Goal: Task Accomplishment & Management: Use online tool/utility

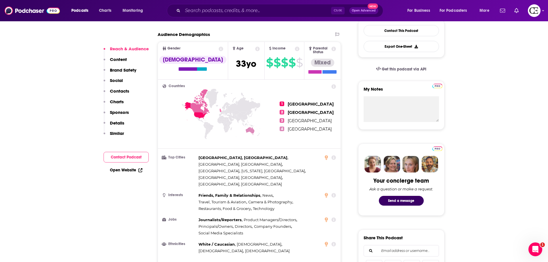
scroll to position [201, 0]
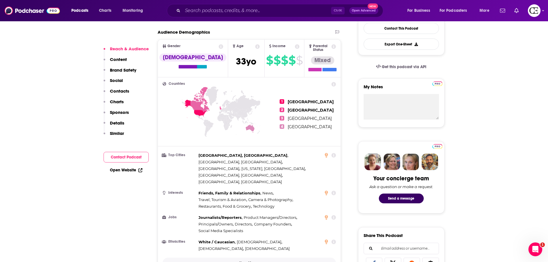
click at [237, 258] on button "Show More" at bounding box center [249, 263] width 174 height 11
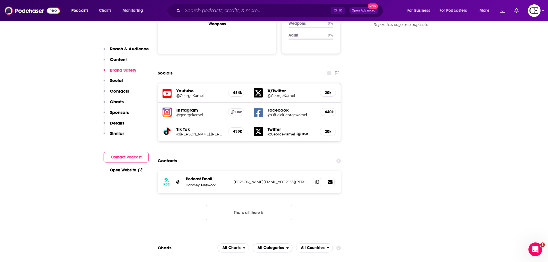
scroll to position [776, 0]
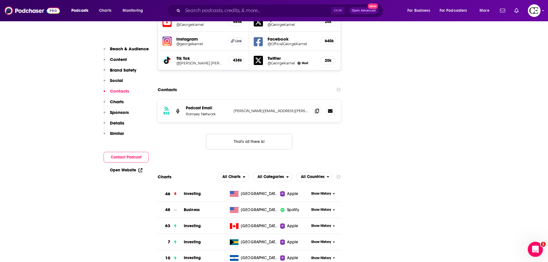
click at [530, 250] on icon "Open Intercom Messenger" at bounding box center [533, 248] width 9 height 9
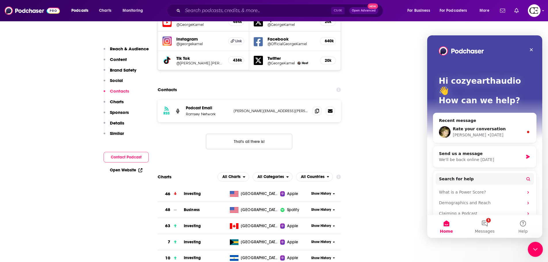
scroll to position [0, 0]
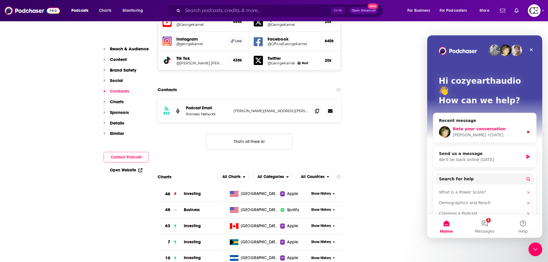
click at [483, 126] on span "Rate your conversation" at bounding box center [478, 128] width 53 height 5
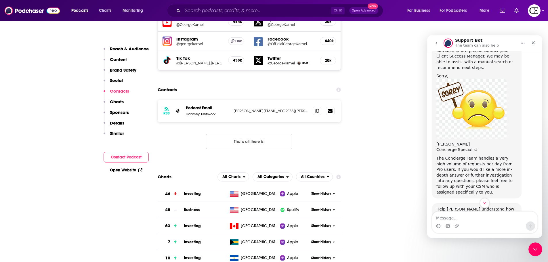
scroll to position [253, 0]
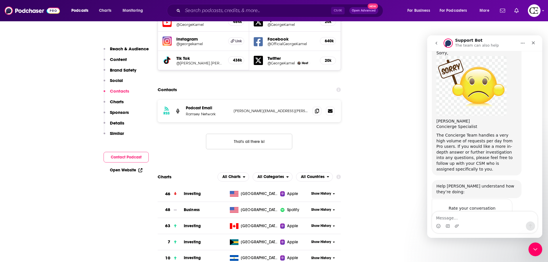
click at [531, 39] on div "Close" at bounding box center [533, 43] width 10 height 10
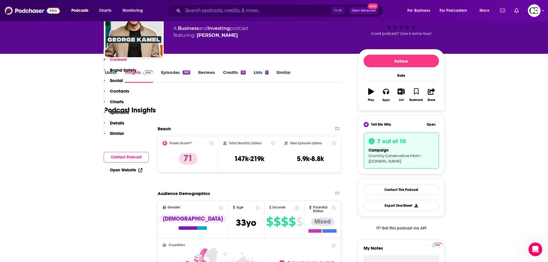
scroll to position [29, 0]
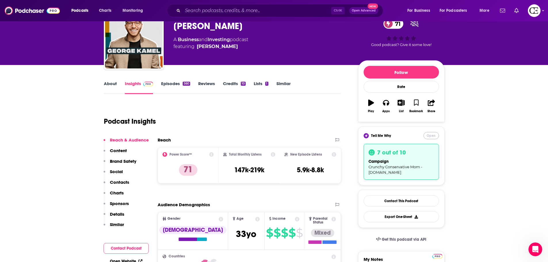
click at [424, 135] on button "Open" at bounding box center [431, 135] width 16 height 7
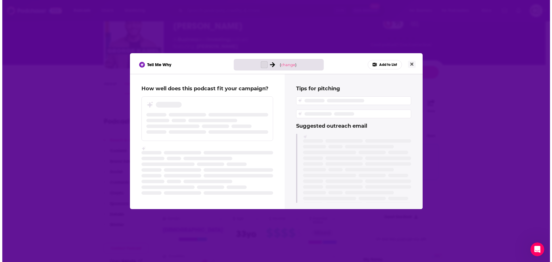
scroll to position [0, 0]
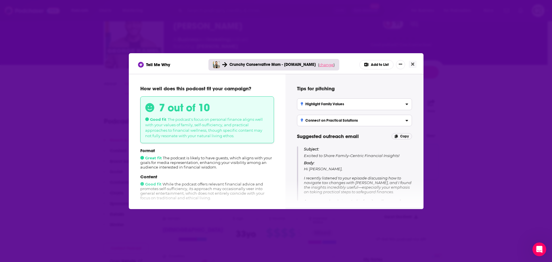
click at [327, 62] on span "change" at bounding box center [326, 64] width 14 height 5
click at [327, 107] on button "Change campaign" at bounding box center [334, 107] width 39 height 7
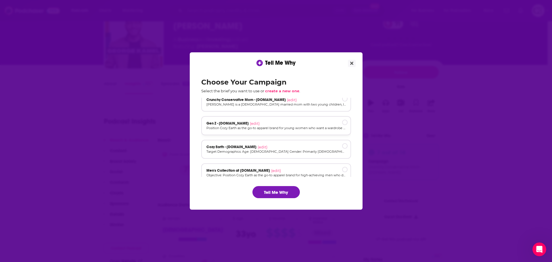
scroll to position [39, 0]
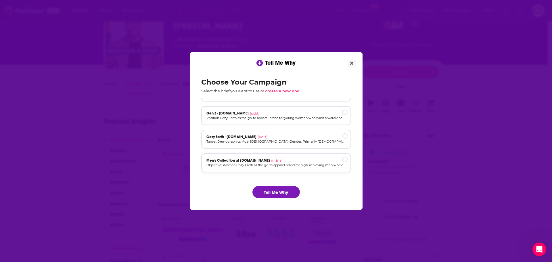
click at [265, 157] on div "Men's Collection at [DOMAIN_NAME] (edit) Objective: Position Cozy Earth as the …" at bounding box center [276, 162] width 150 height 19
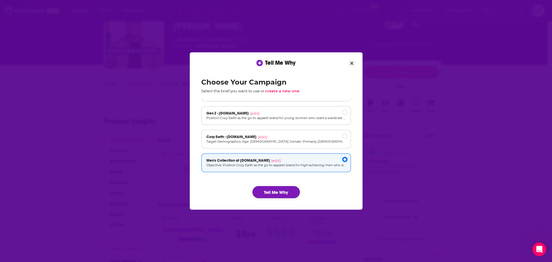
click at [273, 190] on button "Tell Me Why" at bounding box center [275, 192] width 47 height 12
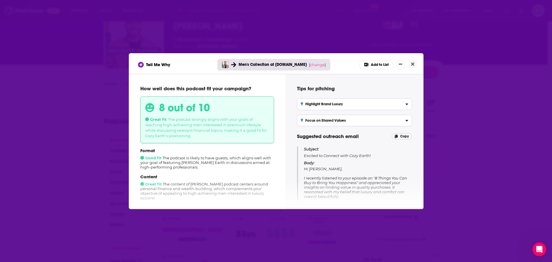
click at [370, 99] on label "Highlight Brand Luxury Emphasize how Cozy Earth's apparel complements the lifes…" at bounding box center [354, 103] width 115 height 11
click at [0, 0] on input "Highlight Brand Luxury Emphasize how Cozy Earth's apparel complements the lifes…" at bounding box center [0, 0] width 0 height 0
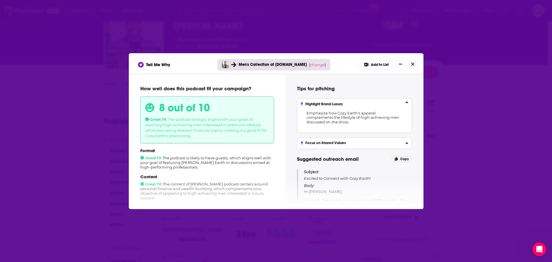
click at [370, 99] on label "Highlight Brand Luxury Emphasize how Cozy Earth's apparel complements the lifes…" at bounding box center [354, 115] width 115 height 34
click at [0, 0] on input "Highlight Brand Luxury Emphasize how Cozy Earth's apparel complements the lifes…" at bounding box center [0, 0] width 0 height 0
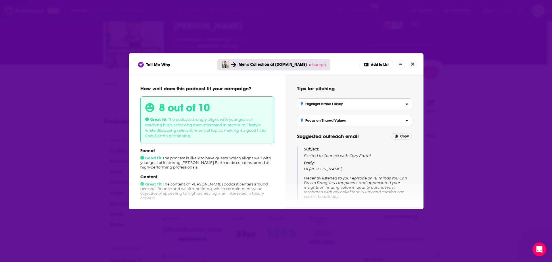
click at [350, 120] on div "Focus on Shared Values" at bounding box center [355, 120] width 108 height 4
click at [0, 0] on input "Focus on Shared Values Align messaging on personal finance strategies that emph…" at bounding box center [0, 0] width 0 height 0
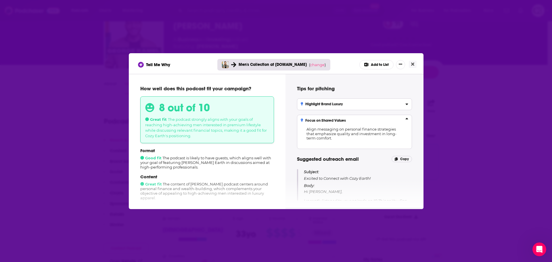
click at [350, 120] on div "Focus on Shared Values" at bounding box center [355, 120] width 108 height 4
click at [0, 0] on input "Focus on Shared Values Align messaging on personal finance strategies that emph…" at bounding box center [0, 0] width 0 height 0
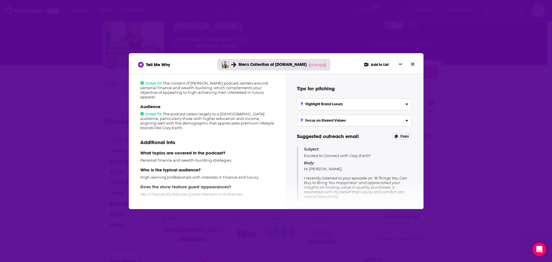
scroll to position [101, 0]
